Goal: Task Accomplishment & Management: Use online tool/utility

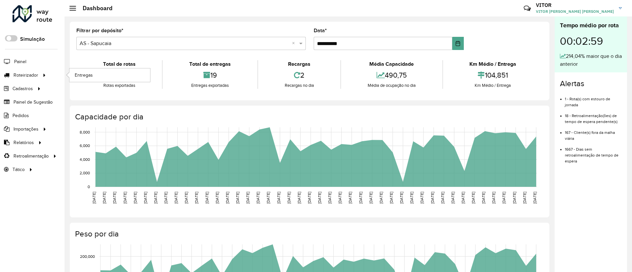
click at [69, 77] on li "Entregas" at bounding box center [109, 74] width 81 height 13
click at [74, 77] on link "Entregas" at bounding box center [109, 74] width 81 height 13
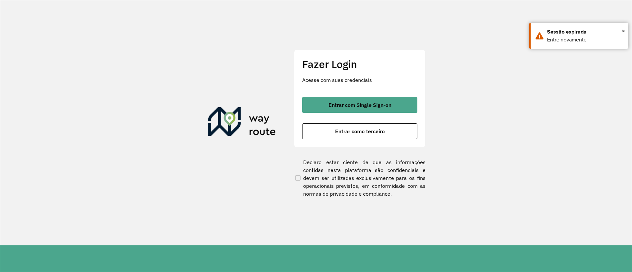
click at [357, 113] on div "Entrar com Single Sign-on Entrar como terceiro" at bounding box center [359, 118] width 115 height 42
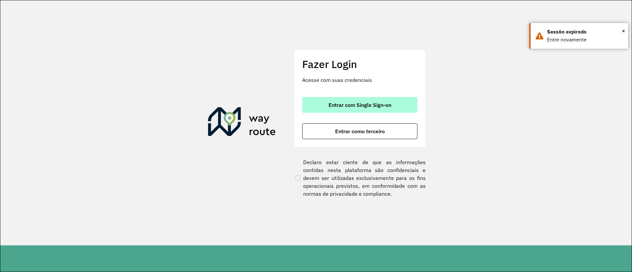
click at [313, 104] on button "Entrar com Single Sign-on" at bounding box center [359, 105] width 115 height 16
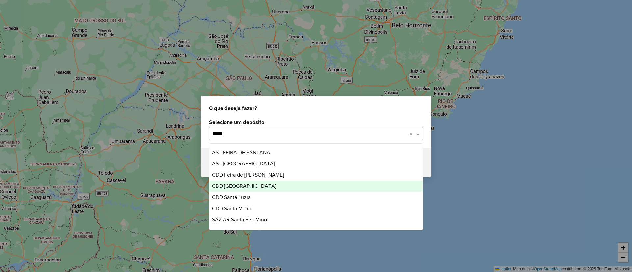
type input "*****"
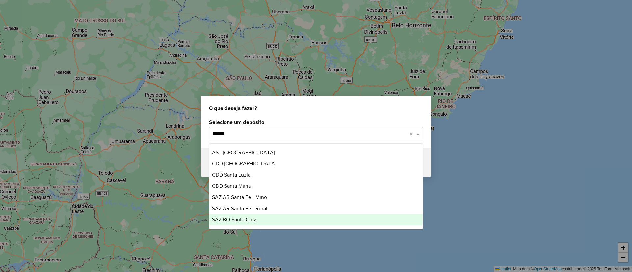
click at [260, 219] on div "SAZ BO Santa Cruz" at bounding box center [315, 219] width 213 height 11
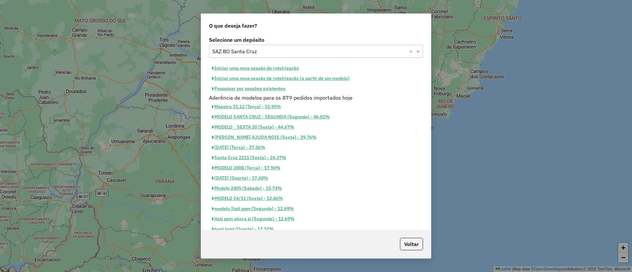
click at [254, 89] on button "Pesquisar por sessões existentes" at bounding box center [248, 89] width 79 height 10
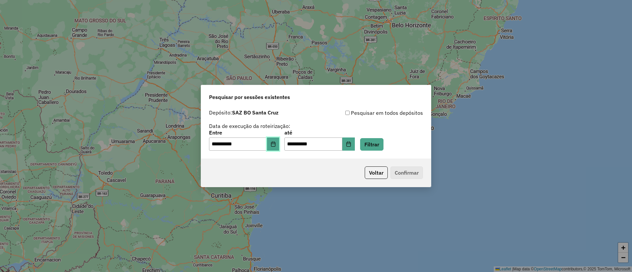
click at [280, 147] on button "Choose Date" at bounding box center [273, 144] width 13 height 13
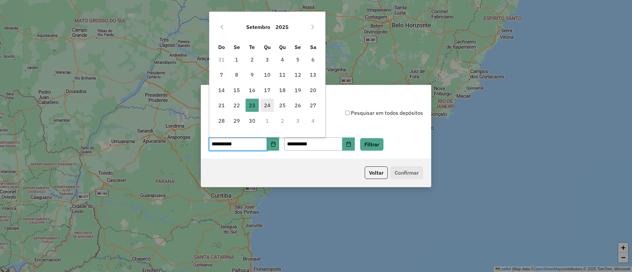
click at [267, 105] on span "24" at bounding box center [267, 105] width 13 height 13
type input "**********"
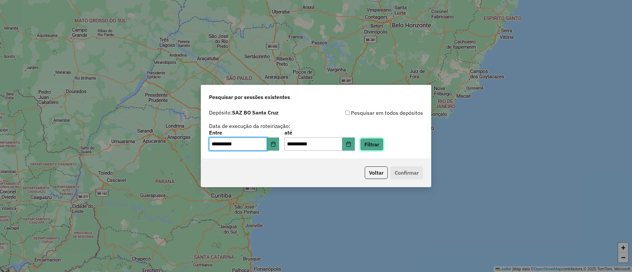
click at [381, 142] on button "Filtrar" at bounding box center [371, 144] width 23 height 13
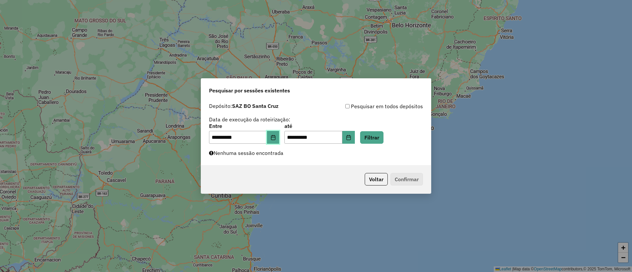
click at [275, 139] on icon "Choose Date" at bounding box center [273, 137] width 4 height 5
click at [377, 185] on button "Voltar" at bounding box center [376, 179] width 23 height 13
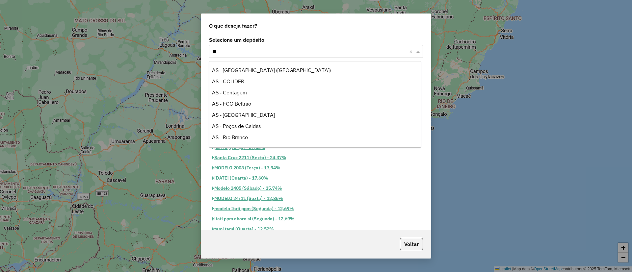
scroll to position [201, 0]
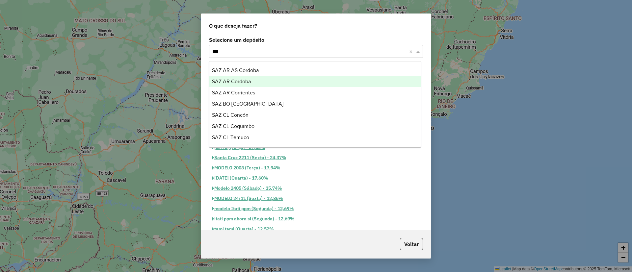
type input "****"
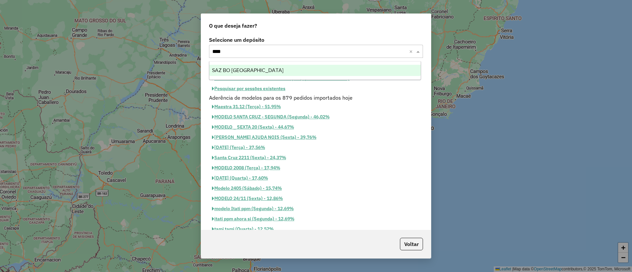
scroll to position [0, 0]
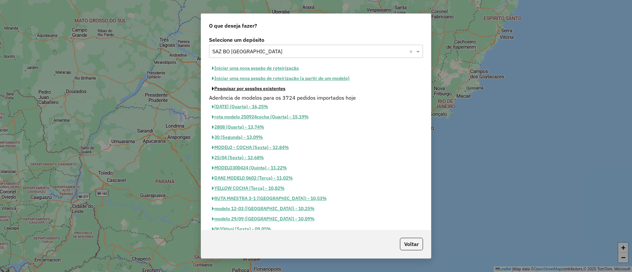
click at [282, 88] on button "Pesquisar por sessões existentes" at bounding box center [248, 89] width 79 height 10
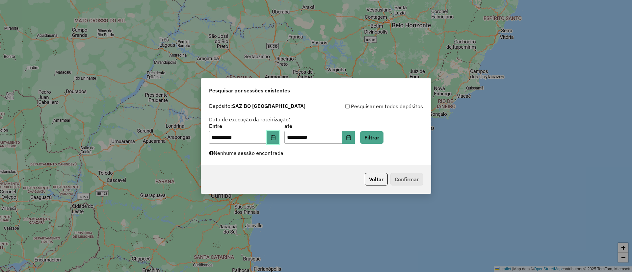
click at [275, 137] on icon "Choose Date" at bounding box center [273, 137] width 4 height 5
click at [394, 142] on div "**********" at bounding box center [316, 134] width 214 height 20
click at [384, 142] on button "Filtrar" at bounding box center [371, 137] width 23 height 13
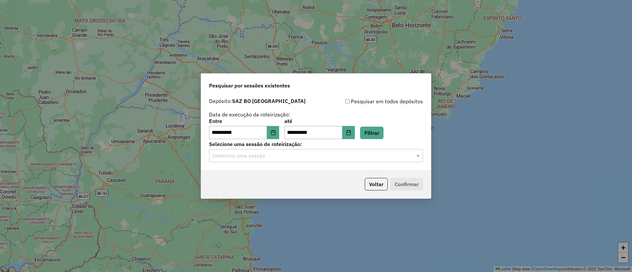
click at [301, 161] on div "Selecione uma sessão" at bounding box center [316, 155] width 214 height 13
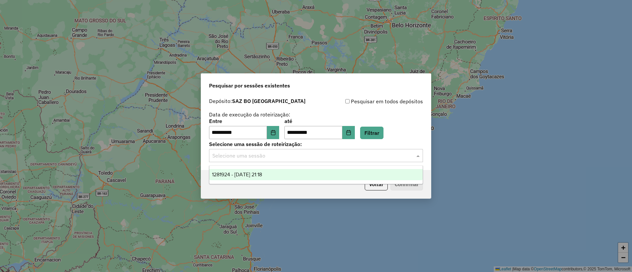
drag, startPoint x: 281, startPoint y: 177, endPoint x: 284, endPoint y: 175, distance: 4.0
click at [281, 177] on div "1281924 - 24/09/2025 21:18" at bounding box center [315, 174] width 213 height 11
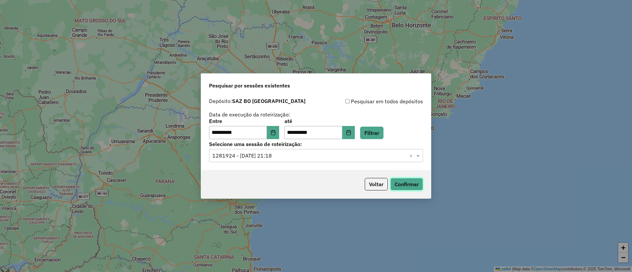
click at [416, 183] on button "Confirmar" at bounding box center [406, 184] width 33 height 13
click at [411, 187] on button "Confirmar" at bounding box center [406, 184] width 33 height 13
click at [381, 184] on button "Voltar" at bounding box center [376, 184] width 23 height 13
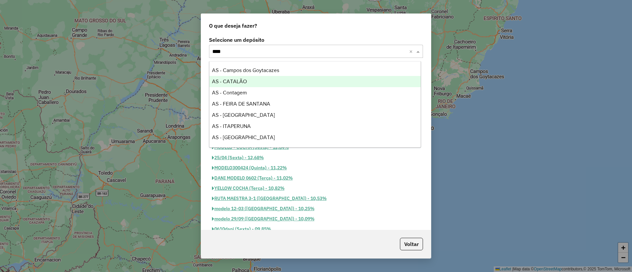
type input "*****"
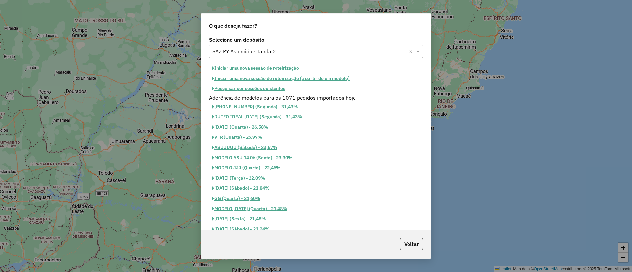
click at [247, 90] on button "Pesquisar por sessões existentes" at bounding box center [248, 89] width 79 height 10
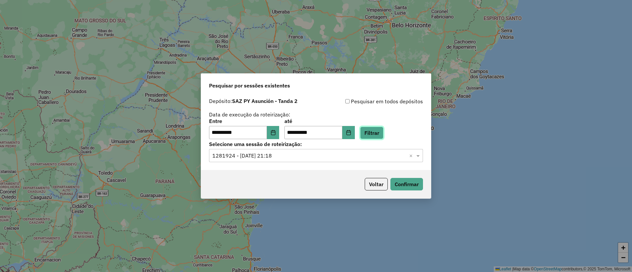
click at [378, 136] on button "Filtrar" at bounding box center [371, 133] width 23 height 13
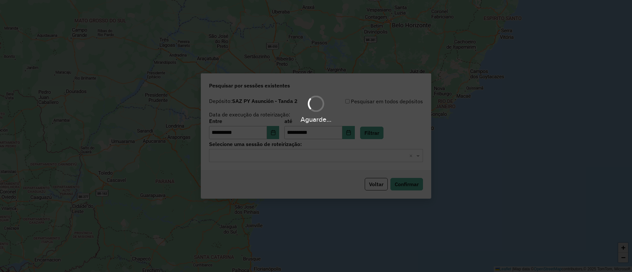
click at [331, 155] on hb-app "**********" at bounding box center [316, 136] width 632 height 272
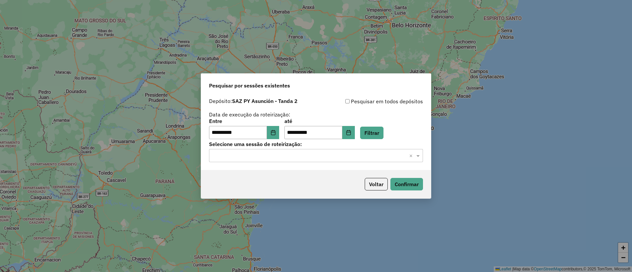
click at [331, 155] on input "text" at bounding box center [309, 156] width 194 height 8
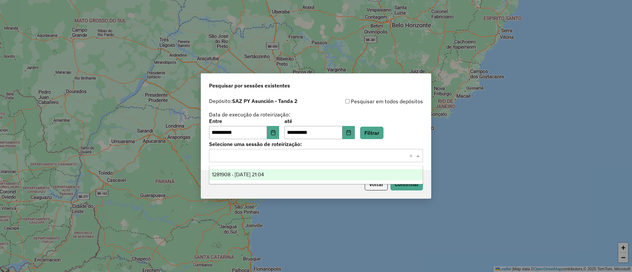
click at [321, 170] on div "1281908 - 24/09/2025 21:04" at bounding box center [315, 174] width 213 height 11
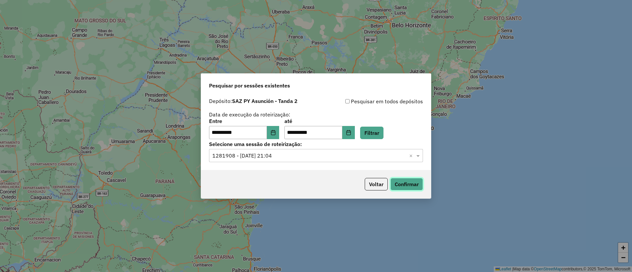
click at [403, 185] on button "Confirmar" at bounding box center [406, 184] width 33 height 13
click at [381, 184] on button "Voltar" at bounding box center [376, 184] width 23 height 13
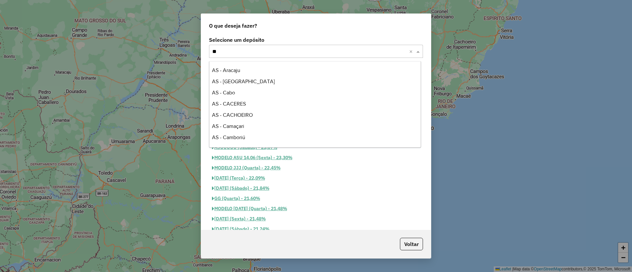
scroll to position [223, 0]
type input "***"
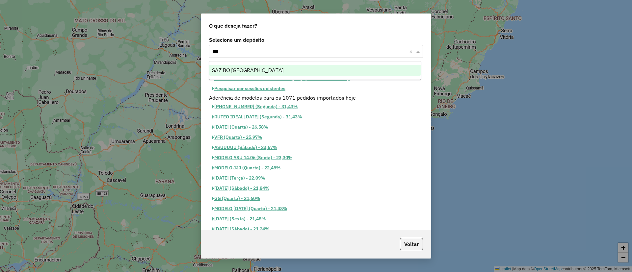
scroll to position [0, 0]
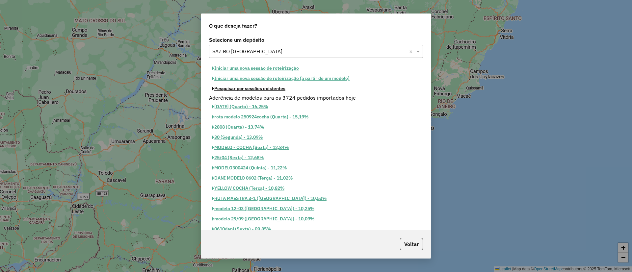
click at [269, 89] on button "Pesquisar por sessões existentes" at bounding box center [248, 89] width 79 height 10
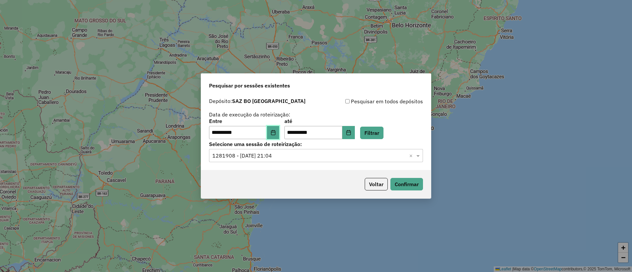
click at [276, 132] on icon "Choose Date" at bounding box center [273, 132] width 5 height 5
click at [385, 140] on label "Selecione uma sessão de roteirização:" at bounding box center [316, 144] width 214 height 8
click at [382, 136] on button "Filtrar" at bounding box center [371, 133] width 23 height 13
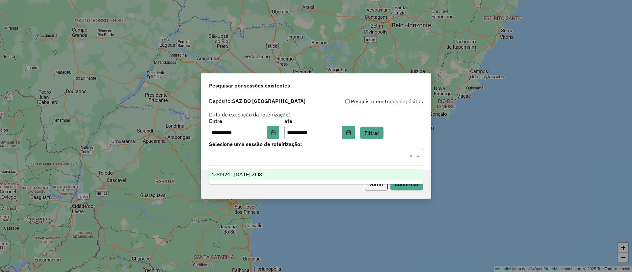
click at [349, 153] on input "text" at bounding box center [309, 156] width 194 height 8
click at [344, 173] on div "1281924 - 24/09/2025 21:18" at bounding box center [315, 174] width 213 height 11
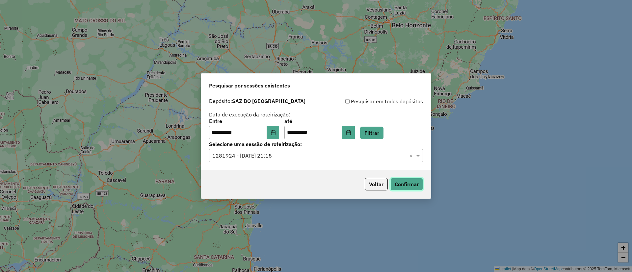
click at [406, 185] on button "Confirmar" at bounding box center [406, 184] width 33 height 13
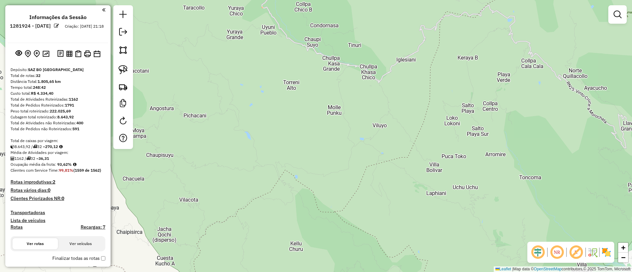
drag, startPoint x: 391, startPoint y: 165, endPoint x: 258, endPoint y: -19, distance: 227.5
click at [258, 0] on html "Aguarde... Pop-up bloqueado! Seu navegador bloqueou automáticamente a abertura …" at bounding box center [316, 136] width 632 height 272
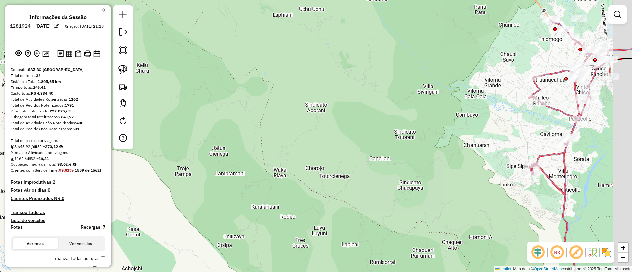
drag, startPoint x: 347, startPoint y: 83, endPoint x: 169, endPoint y: 47, distance: 182.0
click at [166, 47] on div "Janela de atendimento Grade de atendimento Capacidade Transportadoras Veículos …" at bounding box center [316, 136] width 632 height 272
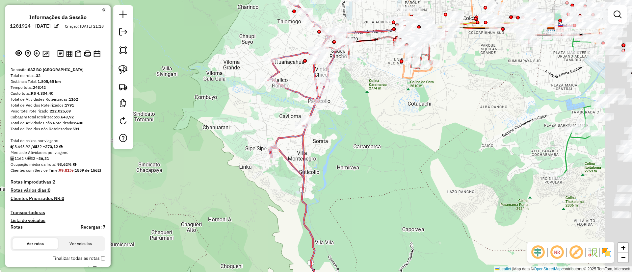
drag, startPoint x: 178, startPoint y: 75, endPoint x: 172, endPoint y: 78, distance: 7.1
click at [147, 82] on div "Janela de atendimento Grade de atendimento Capacidade Transportadoras Veículos …" at bounding box center [316, 136] width 632 height 272
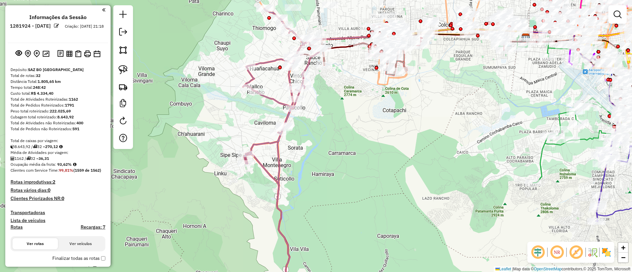
drag, startPoint x: 404, startPoint y: 147, endPoint x: 321, endPoint y: 213, distance: 105.9
click at [320, 216] on div "Janela de atendimento Grade de atendimento Capacidade Transportadoras Veículos …" at bounding box center [316, 136] width 632 height 272
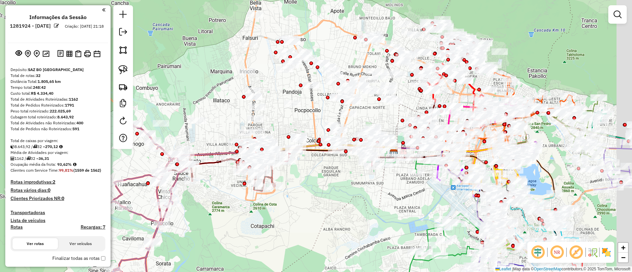
click at [344, 229] on div "Janela de atendimento Grade de atendimento Capacidade Transportadoras Veículos …" at bounding box center [316, 136] width 632 height 272
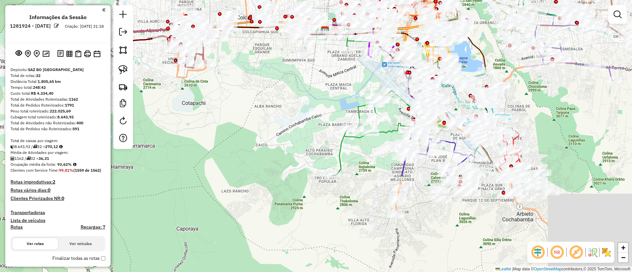
drag, startPoint x: 347, startPoint y: 204, endPoint x: 293, endPoint y: 95, distance: 121.2
click at [293, 95] on div "Janela de atendimento Grade de atendimento Capacidade Transportadoras Veículos …" at bounding box center [316, 136] width 632 height 272
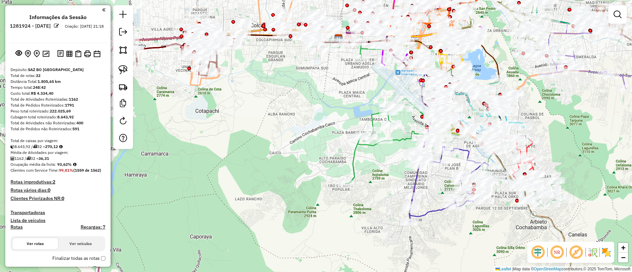
drag, startPoint x: 279, startPoint y: 137, endPoint x: 314, endPoint y: 165, distance: 44.1
click at [314, 165] on div "Janela de atendimento Grade de atendimento Capacidade Transportadoras Veículos …" at bounding box center [316, 136] width 632 height 272
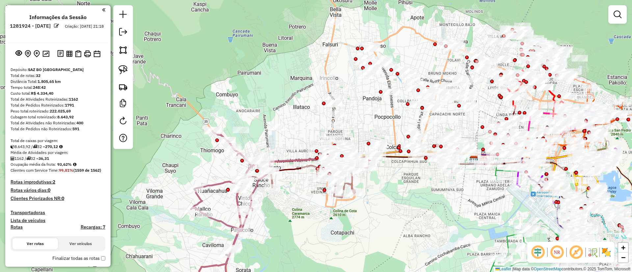
drag, startPoint x: 298, startPoint y: 155, endPoint x: 363, endPoint y: 223, distance: 93.8
click at [376, 242] on div "Janela de atendimento Grade de atendimento Capacidade Transportadoras Veículos …" at bounding box center [316, 136] width 632 height 272
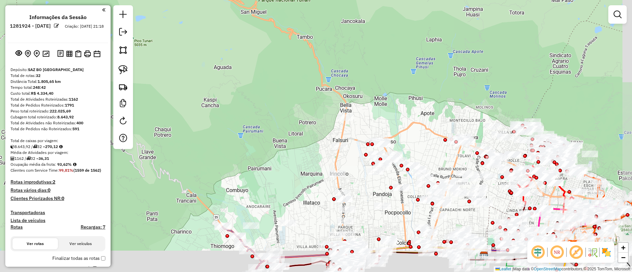
drag, startPoint x: 335, startPoint y: 118, endPoint x: 304, endPoint y: -7, distance: 129.0
click at [304, 0] on html "Aguarde... Pop-up bloqueado! Seu navegador bloqueou automáticamente a abertura …" at bounding box center [316, 136] width 632 height 272
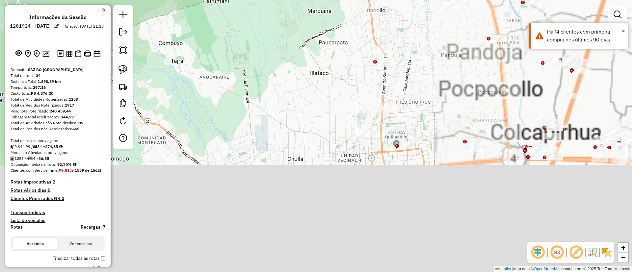
drag, startPoint x: 350, startPoint y: 157, endPoint x: 192, endPoint y: 7, distance: 218.2
click at [192, 7] on div "Janela de atendimento Grade de atendimento Capacidade Transportadoras Veículos …" at bounding box center [316, 136] width 632 height 272
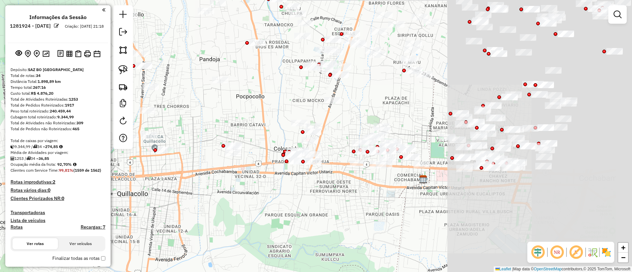
drag, startPoint x: 453, startPoint y: 178, endPoint x: 236, endPoint y: 220, distance: 220.4
click at [236, 220] on div "Janela de atendimento Grade de atendimento Capacidade Transportadoras Veículos …" at bounding box center [316, 136] width 632 height 272
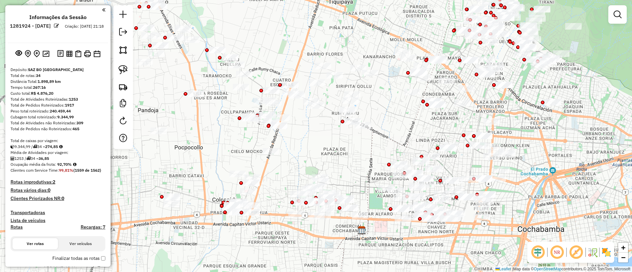
drag, startPoint x: 357, startPoint y: 215, endPoint x: 323, endPoint y: 262, distance: 58.4
click at [323, 262] on div "Janela de atendimento Grade de atendimento Capacidade Transportadoras Veículos …" at bounding box center [316, 136] width 632 height 272
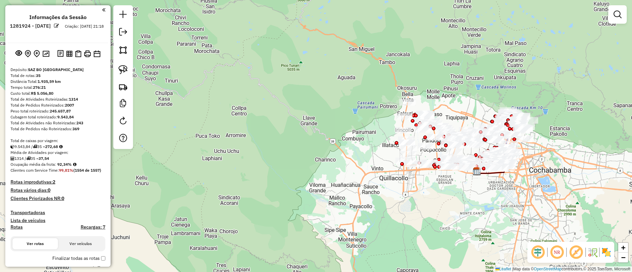
drag, startPoint x: 329, startPoint y: 127, endPoint x: 286, endPoint y: 112, distance: 46.0
click at [286, 113] on div "Janela de atendimento Grade de atendimento Capacidade Transportadoras Veículos …" at bounding box center [316, 136] width 632 height 272
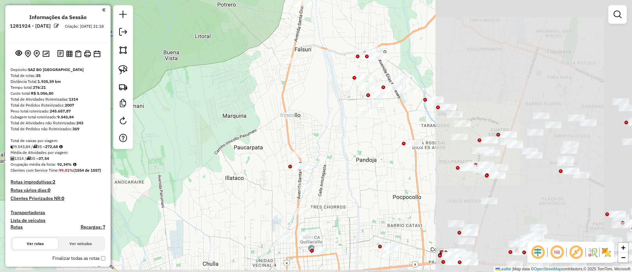
drag, startPoint x: 367, startPoint y: 131, endPoint x: 101, endPoint y: 121, distance: 266.2
click at [101, 121] on hb-router-mapa "Informações da Sessão 1281924 - 24/09/2025 Criação: 23/09/2025 21:18 Depósito: …" at bounding box center [316, 136] width 632 height 272
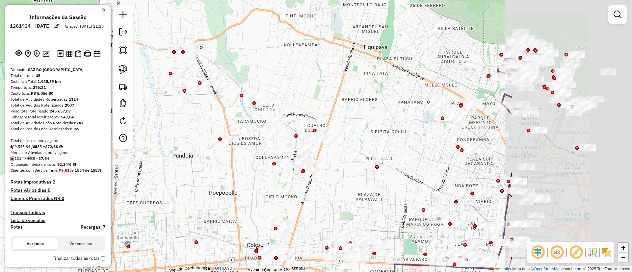
drag, startPoint x: 472, startPoint y: 48, endPoint x: 269, endPoint y: 45, distance: 203.2
click at [269, 45] on div "Janela de atendimento Grade de atendimento Capacidade Transportadoras Veículos …" at bounding box center [316, 136] width 632 height 272
